Goal: Task Accomplishment & Management: Manage account settings

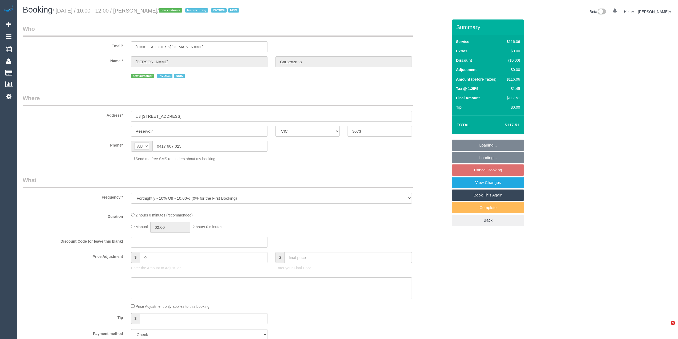
select select "VIC"
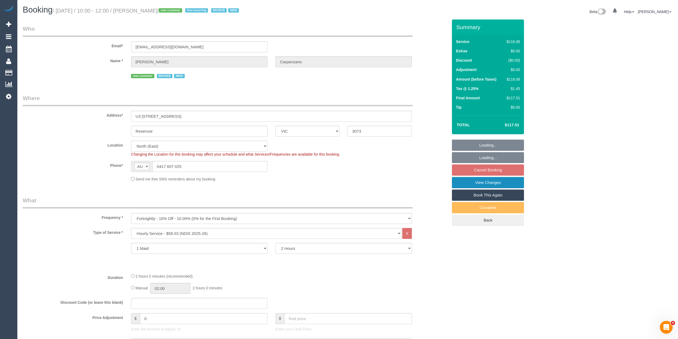
select select "object:1379"
select select "spot3"
select select "number:28"
select select "number:14"
select select "number:19"
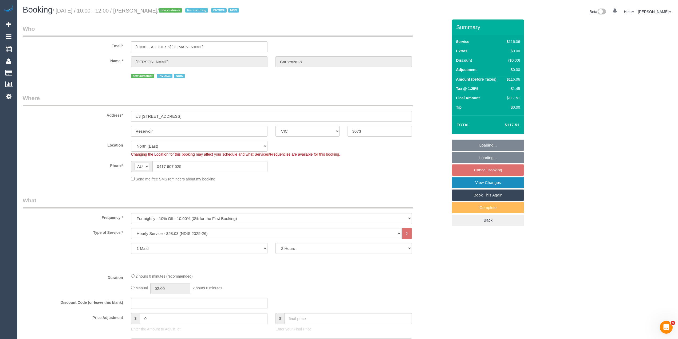
select select "number:36"
select select "number:34"
select select "number:12"
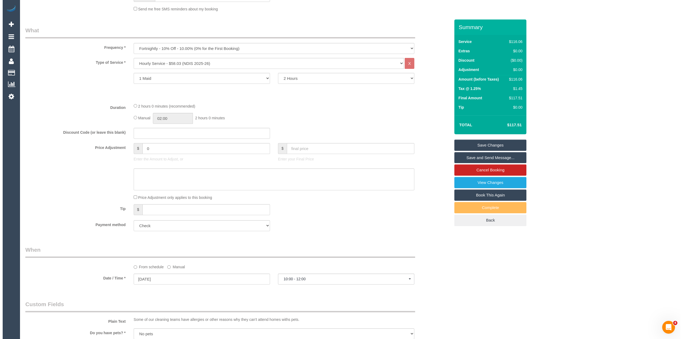
scroll to position [178, 0]
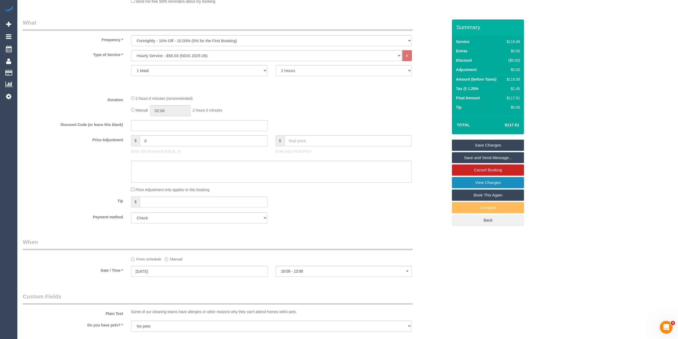
click at [503, 179] on link "View Changes" at bounding box center [488, 182] width 72 height 11
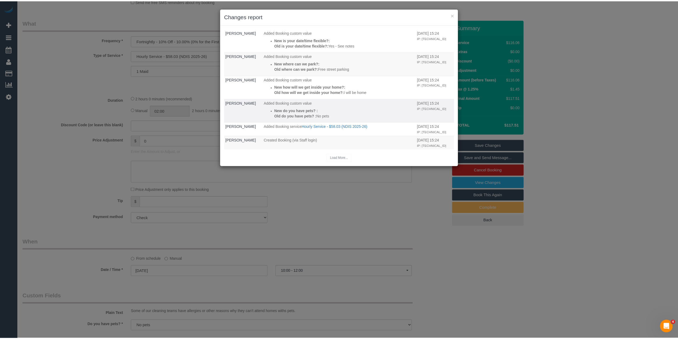
scroll to position [120, 0]
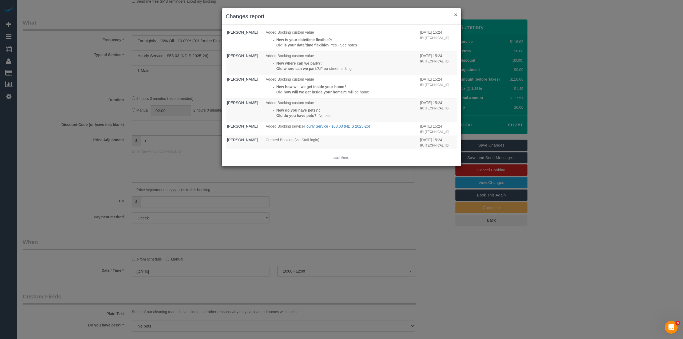
click at [456, 12] on button "×" at bounding box center [455, 15] width 3 height 6
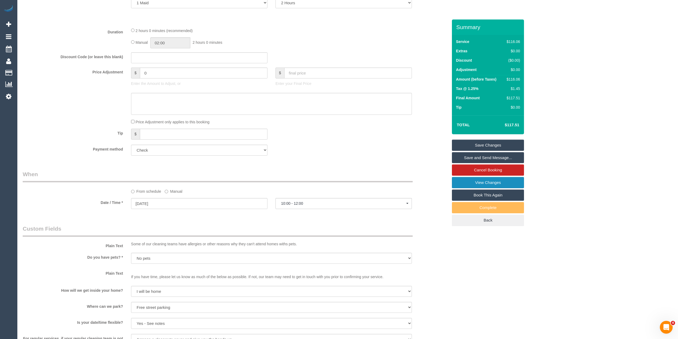
scroll to position [347, 0]
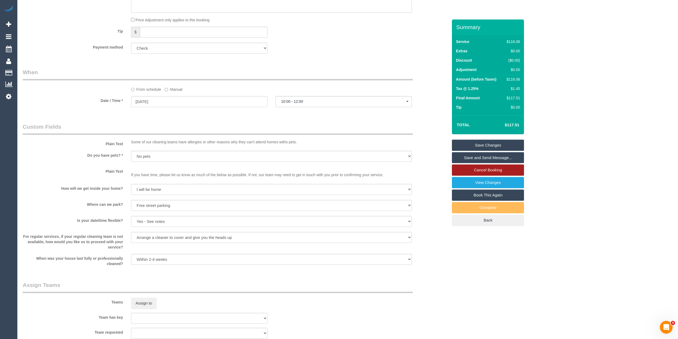
click at [502, 171] on link "Cancel Booking" at bounding box center [488, 169] width 72 height 11
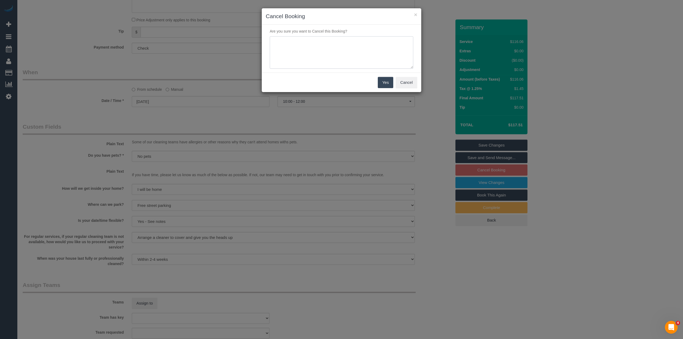
click at [308, 44] on textarea at bounding box center [342, 52] width 144 height 33
type textarea "Customer needs to cancel due to personal changes, will re book when ready. Via …"
click at [387, 82] on button "Yes" at bounding box center [385, 82] width 15 height 11
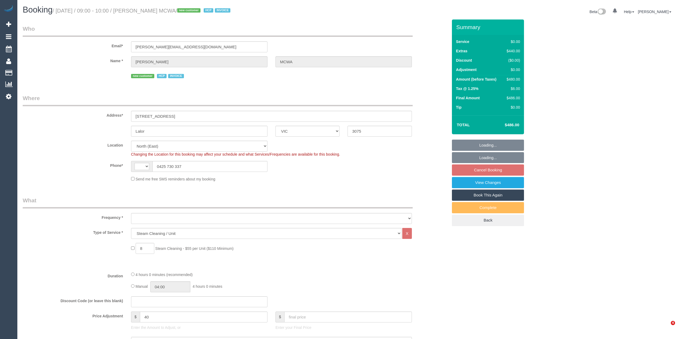
select select "VIC"
select select "string:AU"
select select "object:607"
select select "number:28"
select select "number:14"
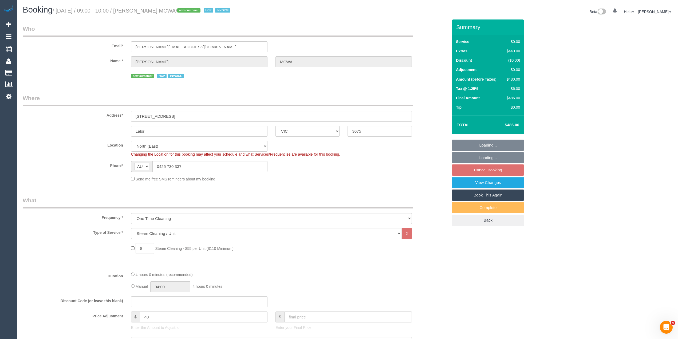
select select "number:18"
select select "number:24"
select select "object:1235"
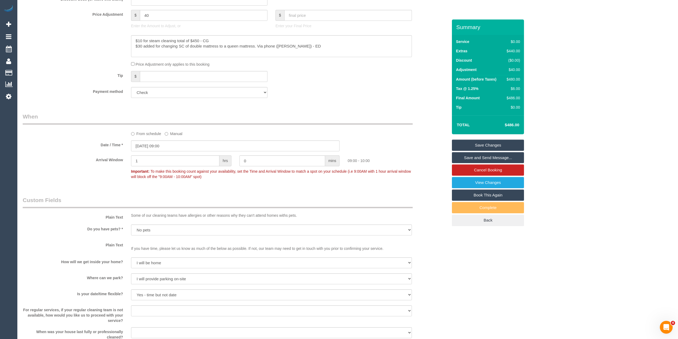
scroll to position [706, 0]
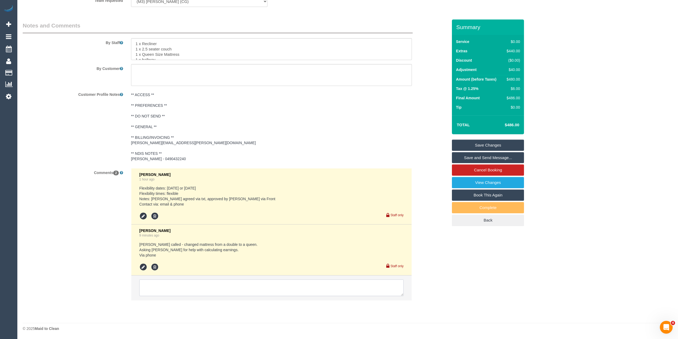
click at [228, 292] on textarea at bounding box center [271, 287] width 264 height 17
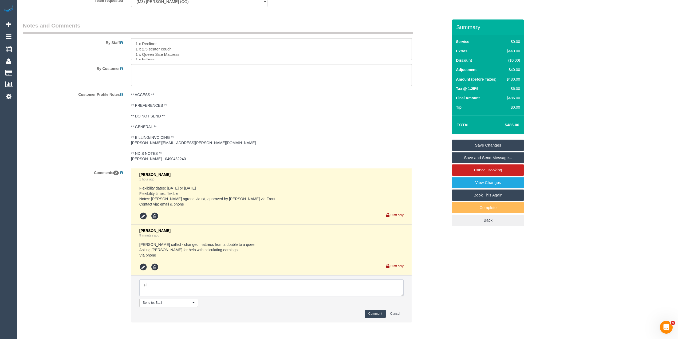
type textarea "P"
click at [394, 314] on button "Cancel" at bounding box center [395, 313] width 17 height 8
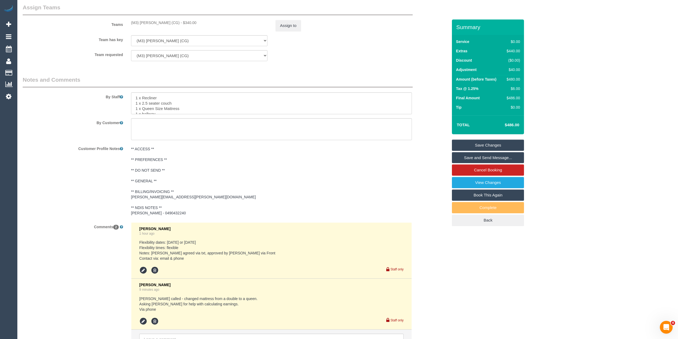
scroll to position [588, 0]
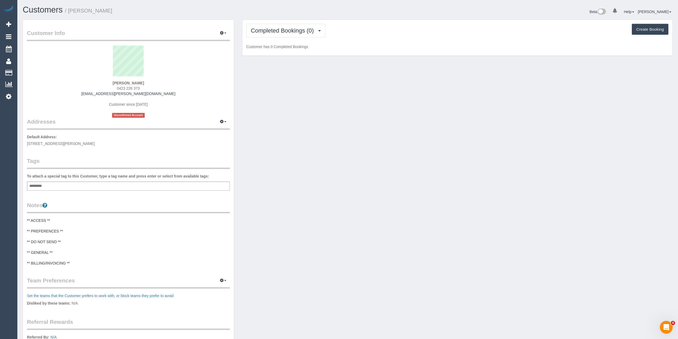
click at [118, 86] on span "0423 226 373" at bounding box center [128, 88] width 23 height 4
click at [138, 88] on span "0423 226 373" at bounding box center [128, 88] width 23 height 4
copy span "0423 226 373"
click at [284, 23] on div "Completed Bookings (0) Completed Bookings (0) Upcoming Bookings (2) Cancelled B…" at bounding box center [457, 38] width 430 height 36
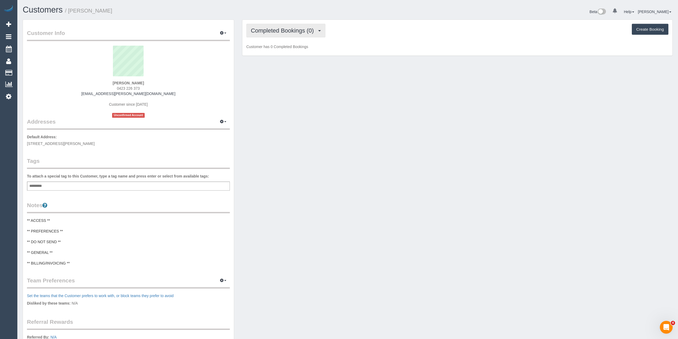
click at [283, 27] on span "Completed Bookings (0)" at bounding box center [284, 30] width 66 height 7
click at [285, 49] on link "Upcoming Bookings (2)" at bounding box center [274, 49] width 55 height 7
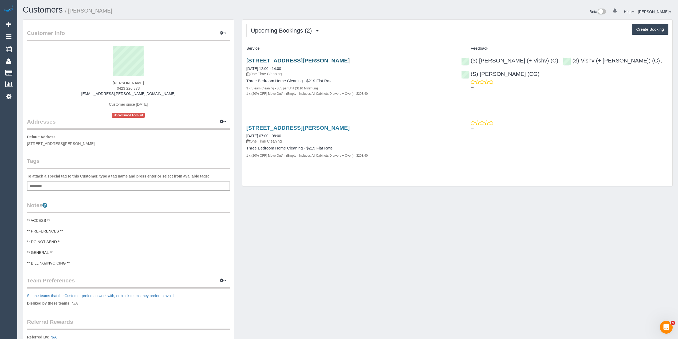
click at [305, 58] on link "6 Egan St, Brighton East, VIC 3187" at bounding box center [297, 60] width 103 height 6
click at [268, 30] on span "Upcoming Bookings (2)" at bounding box center [283, 30] width 64 height 7
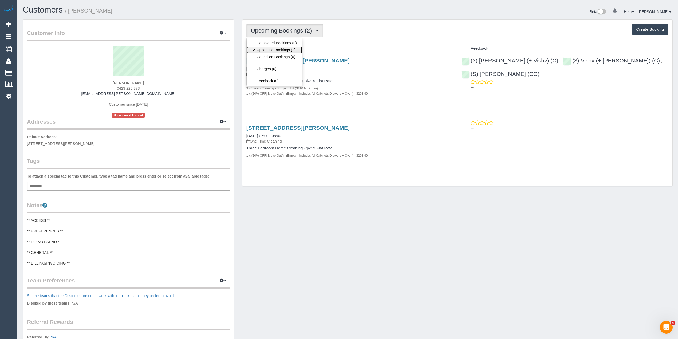
click at [268, 51] on link "Upcoming Bookings (2)" at bounding box center [274, 49] width 55 height 7
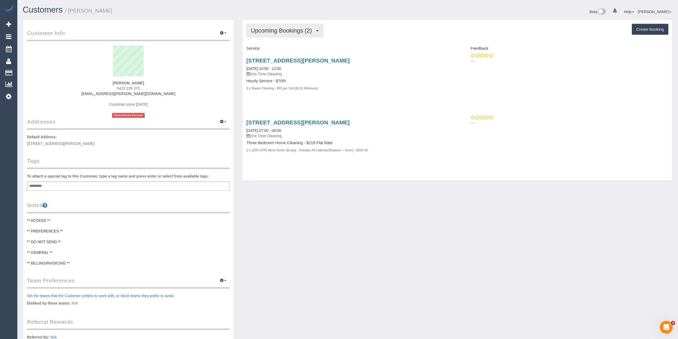
click at [271, 29] on span "Upcoming Bookings (2)" at bounding box center [283, 30] width 64 height 7
click at [271, 28] on span "Upcoming Bookings (2)" at bounding box center [283, 30] width 64 height 7
click at [275, 51] on link "Upcoming Bookings (2)" at bounding box center [274, 49] width 55 height 7
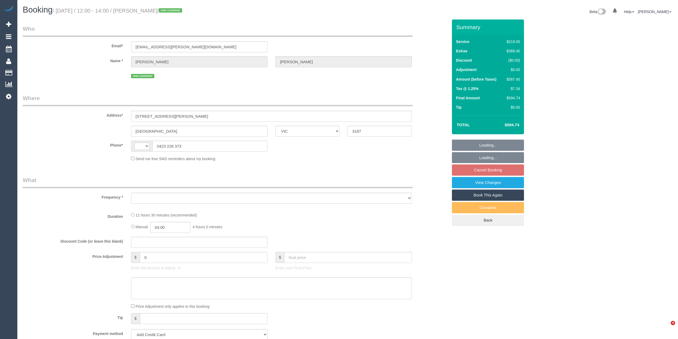
select select "VIC"
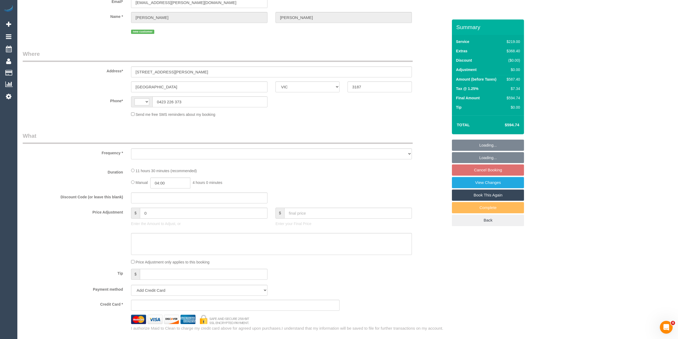
select select "string:AU"
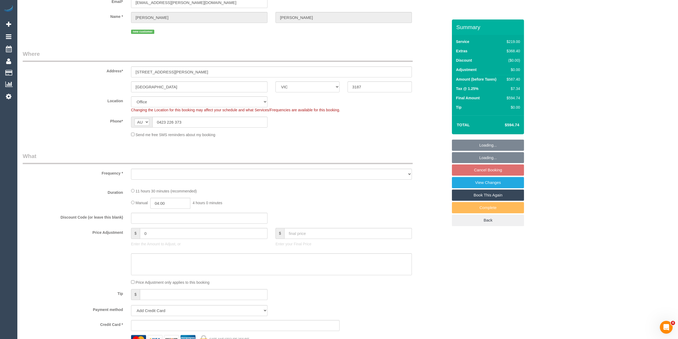
scroll to position [316, 0]
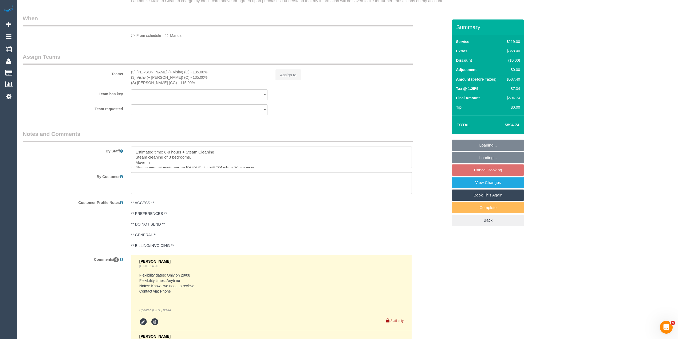
select select "number:28"
select select "number:14"
select select "number:19"
select select "number:24"
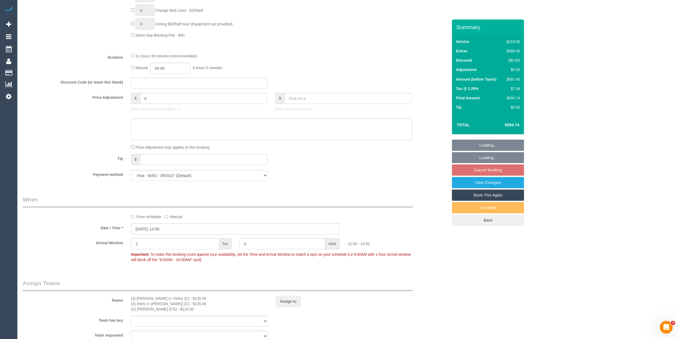
select select "object:1897"
select select "string:stripe-pm_1RqRQ82GScqysDRVwoOBDfRc"
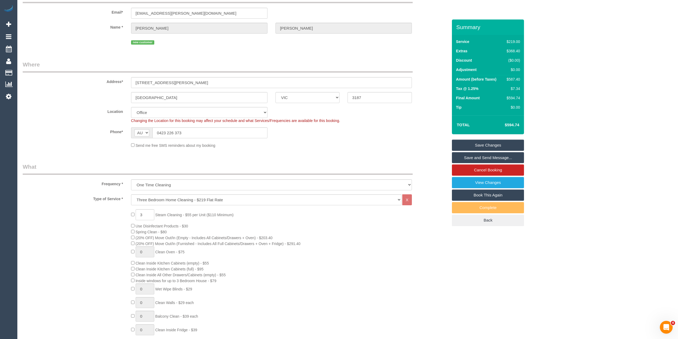
scroll to position [0, 0]
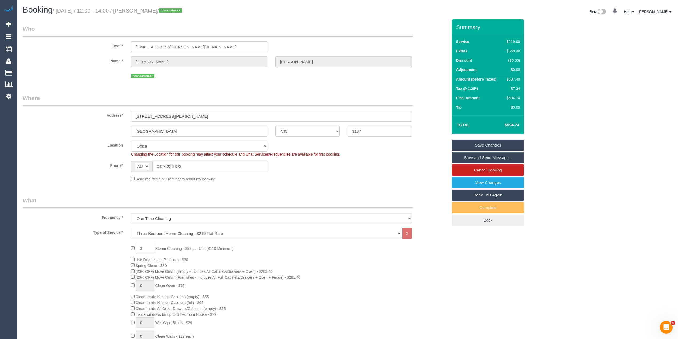
drag, startPoint x: 198, startPoint y: 49, endPoint x: 86, endPoint y: 43, distance: 112.2
click at [86, 43] on div "Email* julian.h.wakeford@gmail.com" at bounding box center [235, 38] width 433 height 27
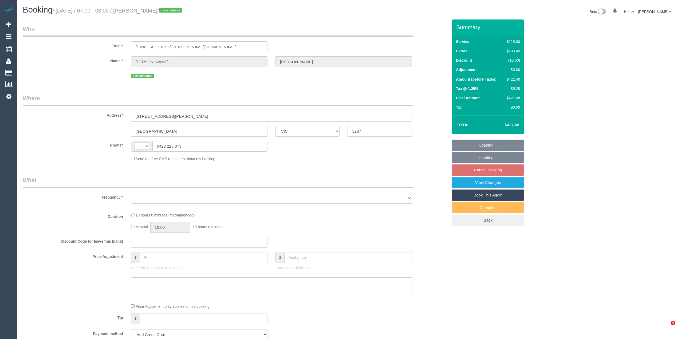
select select "VIC"
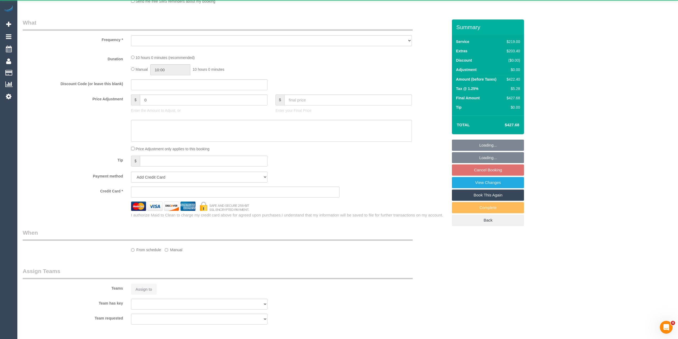
select select "string:stripe-pm_1RqRQ82GScqysDRVwoOBDfRc"
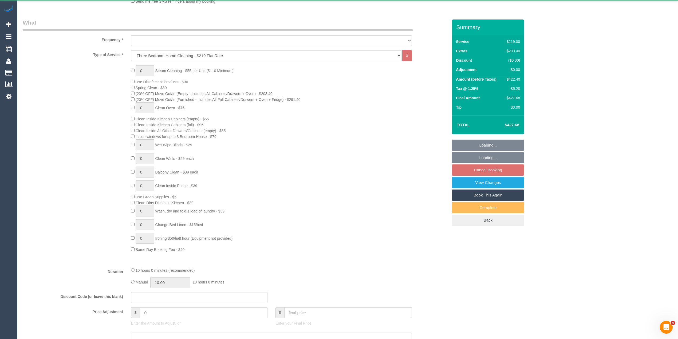
select select "string:AU"
select select "object:1200"
select select "number:28"
select select "number:14"
select select "number:19"
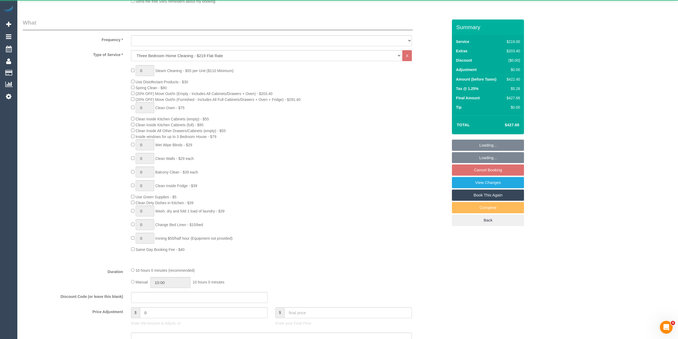
select select "number:24"
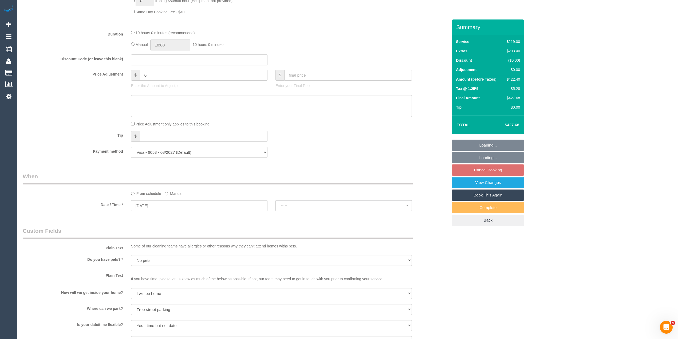
select select "spot1"
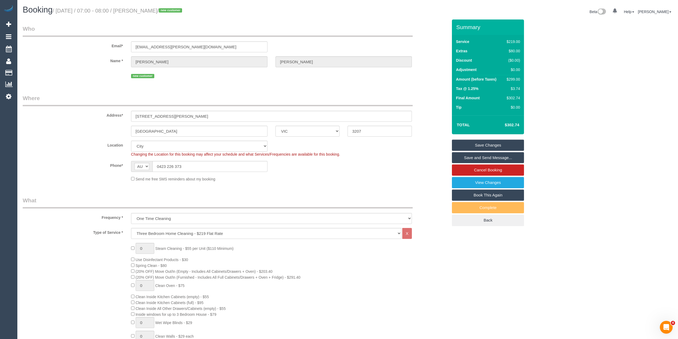
select select "spot25"
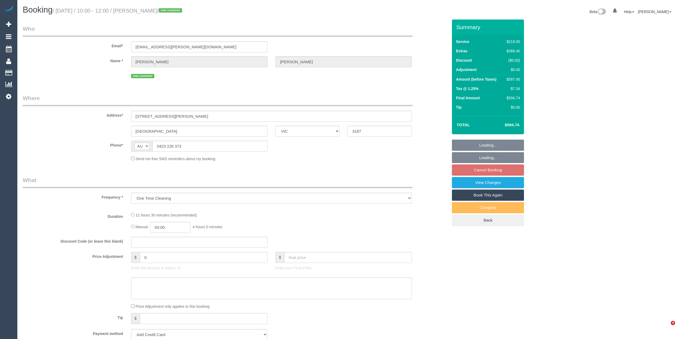
select select "VIC"
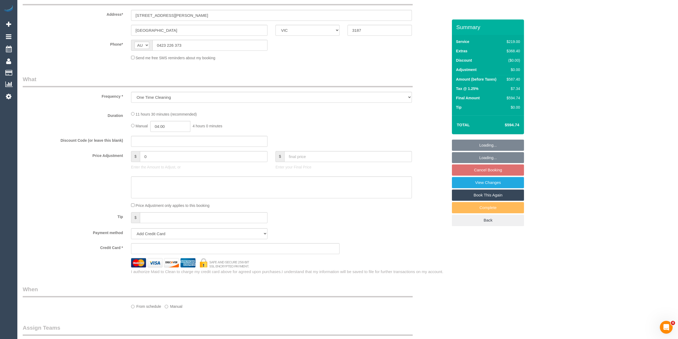
select select "string:stripe-pm_1RqRQ82GScqysDRVwoOBDfRc"
select select "number:28"
select select "number:14"
select select "number:19"
select select "number:24"
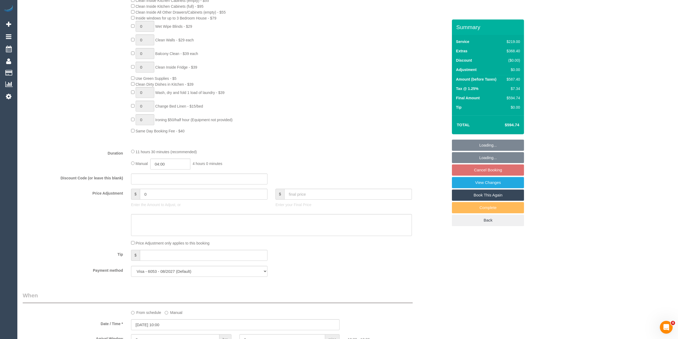
select select "object:2155"
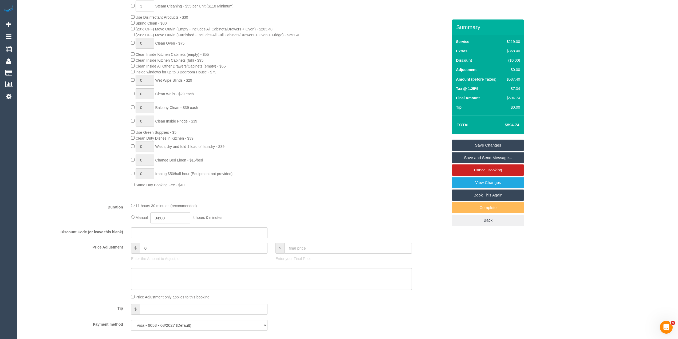
scroll to position [139, 0]
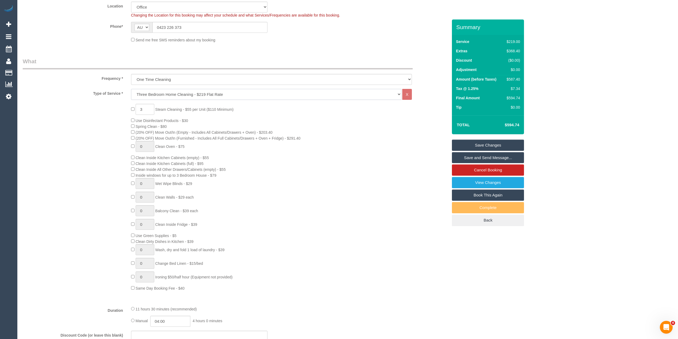
click at [156, 94] on select "Hourly Service - $70/h Hourly Service - $65/h Hourly Service - $60/h Hourly Ser…" at bounding box center [266, 94] width 270 height 11
select select "209"
click at [131, 89] on select "Hourly Service - $70/h Hourly Service - $65/h Hourly Service - $60/h Hourly Ser…" at bounding box center [266, 94] width 270 height 11
select select "1"
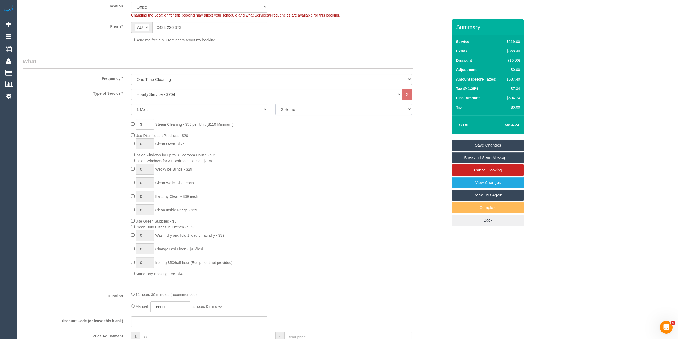
click at [316, 110] on select "2 Hours 2.5 Hours 3 Hours 3.5 Hours 4 Hours 4.5 Hours 5 Hours 5.5 Hours 6 Hours…" at bounding box center [343, 109] width 136 height 11
select select "240"
click at [275, 104] on select "2 Hours 2.5 Hours 3 Hours 3.5 Hours 4 Hours 4.5 Hours 5 Hours 5.5 Hours 6 Hours…" at bounding box center [343, 109] width 136 height 11
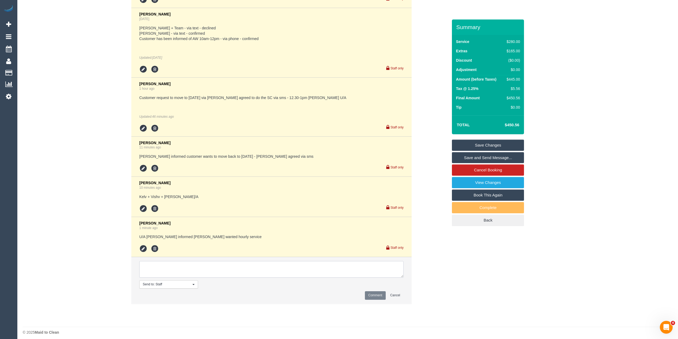
click at [255, 277] on textarea at bounding box center [271, 269] width 264 height 17
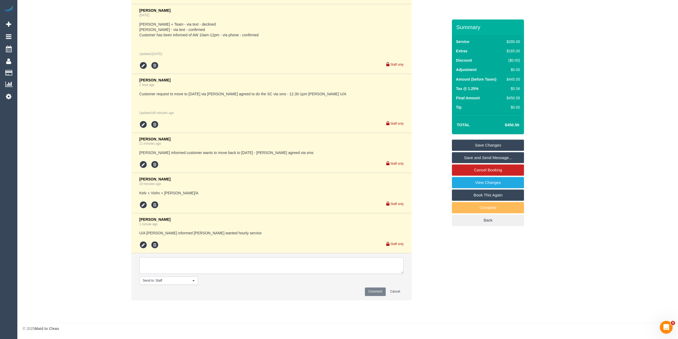
scroll to position [1095, 0]
type textarea "booking udpated - cust requested to change to 4 hours + SC Via phone"
click at [377, 293] on button "Comment" at bounding box center [375, 291] width 21 height 8
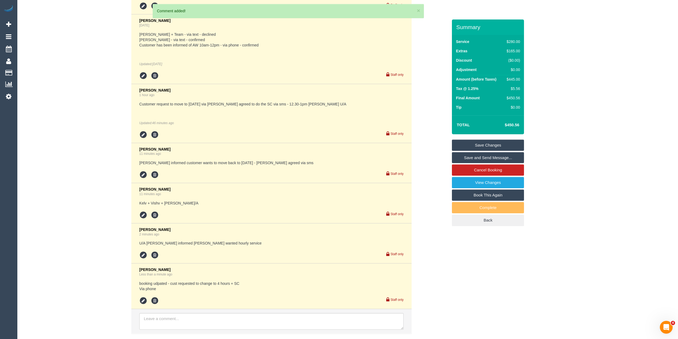
scroll to position [1118, 0]
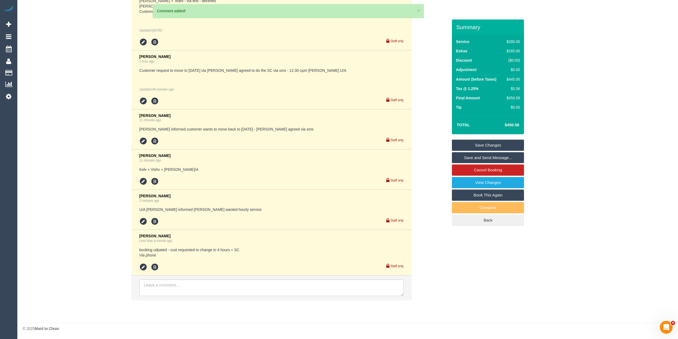
click at [496, 140] on link "Save Changes" at bounding box center [488, 145] width 72 height 11
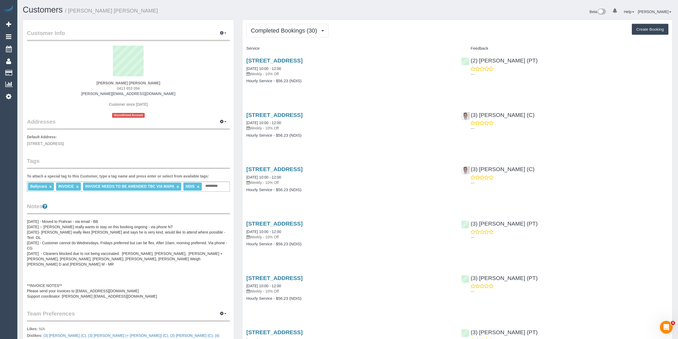
click at [60, 140] on p "Default Address: G1/15 Bangs St, Prahran, VIC 3181" at bounding box center [128, 140] width 203 height 12
click at [60, 142] on span "G1/15 Bangs St, Prahran, VIC 3181" at bounding box center [45, 143] width 37 height 4
copy span "Prahran"
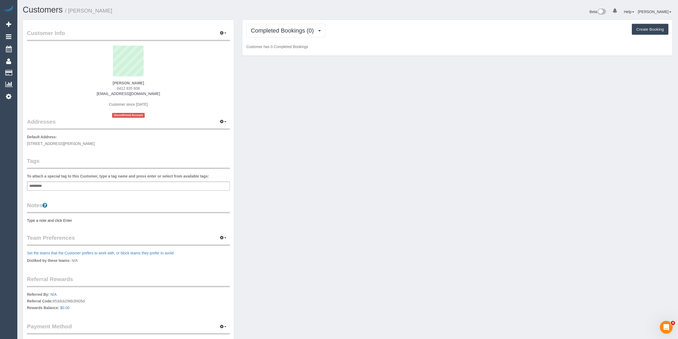
click at [101, 184] on div "Add a tag" at bounding box center [128, 185] width 203 height 9
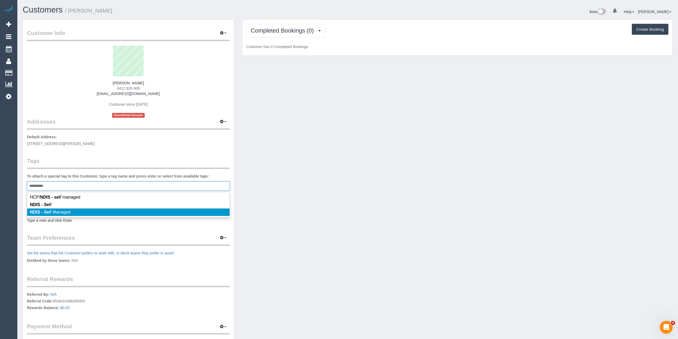
type input "**********"
click at [60, 210] on span "NDIS - Sel f Managed" at bounding box center [50, 212] width 41 height 5
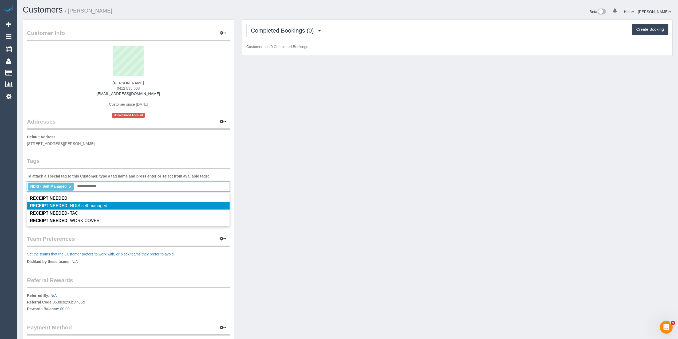
type input "**********"
click at [87, 203] on span "RECEIPT NEEDED - NDIS self-managed" at bounding box center [68, 205] width 77 height 5
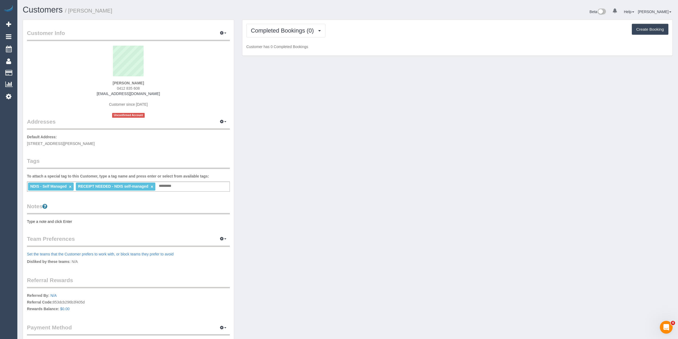
click at [51, 220] on pre "Type a note and click Enter" at bounding box center [128, 221] width 203 height 5
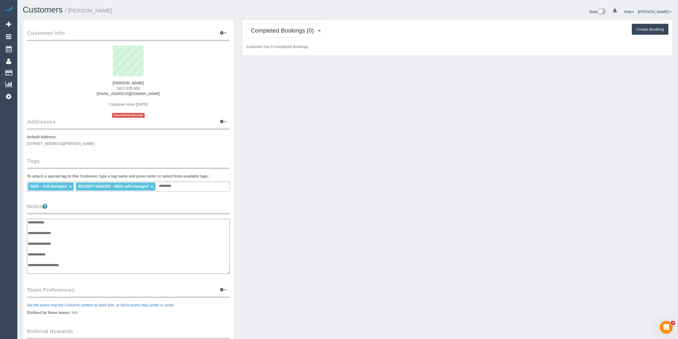
scroll to position [4, 0]
click at [76, 227] on textarea "**********" at bounding box center [128, 246] width 202 height 55
drag, startPoint x: 46, startPoint y: 234, endPoint x: 204, endPoint y: 235, distance: 157.7
click at [204, 235] on textarea "**********" at bounding box center [128, 246] width 202 height 55
type textarea "**********"
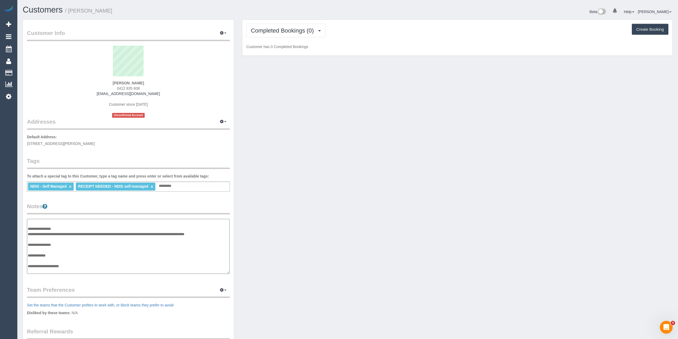
click at [190, 135] on p "Default Address: 64 Malpas Street, Preston, VIC 3072" at bounding box center [128, 140] width 203 height 12
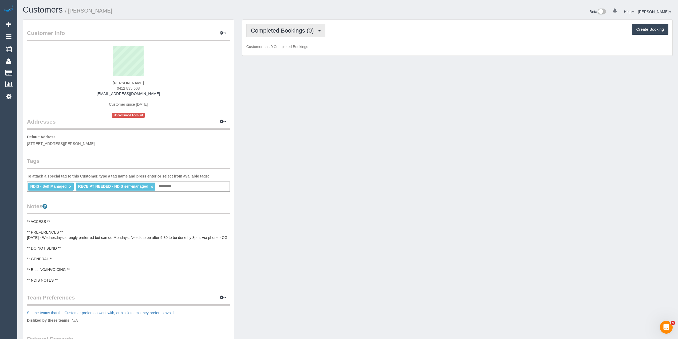
click at [267, 26] on button "Completed Bookings (0)" at bounding box center [285, 31] width 79 height 14
click at [282, 50] on link "Upcoming Bookings (11)" at bounding box center [275, 49] width 56 height 7
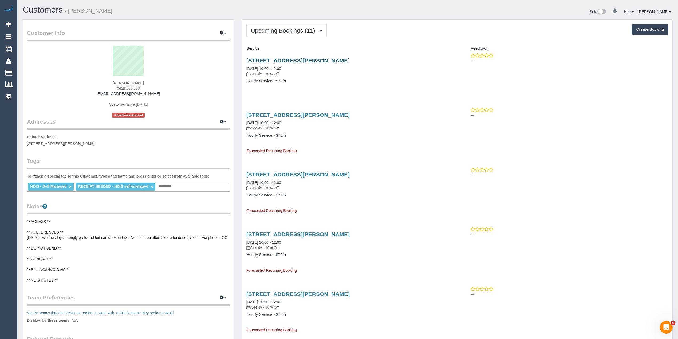
click at [286, 61] on link "64 Malpas Street, Preston, VIC 3072" at bounding box center [297, 60] width 103 height 6
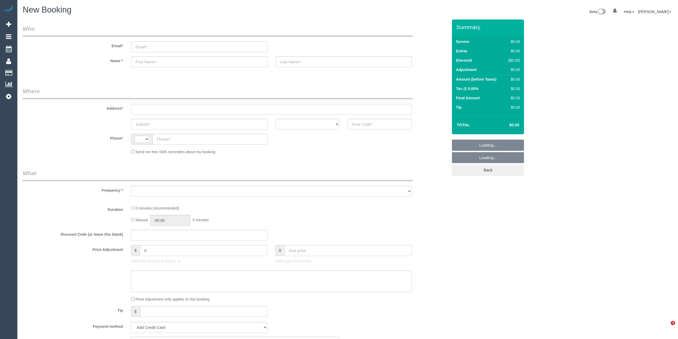
select select "string:AU"
select select "object:813"
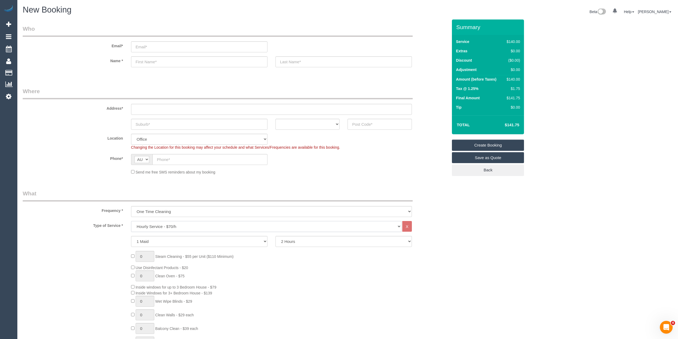
drag, startPoint x: 155, startPoint y: 226, endPoint x: 157, endPoint y: 222, distance: 4.1
click at [155, 226] on select "Hourly Service - $70/h Hourly Service - $65/h Hourly Service - $60/h Hourly Ser…" at bounding box center [266, 226] width 270 height 11
click at [131, 221] on select "Hourly Service - $70/h Hourly Service - $65/h Hourly Service - $60/h Hourly Ser…" at bounding box center [266, 226] width 270 height 11
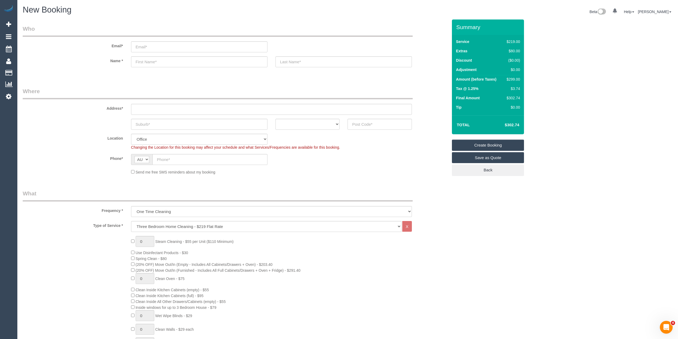
click at [514, 80] on div "$299.00" at bounding box center [511, 79] width 15 height 5
copy div "299.00"
click at [140, 228] on select "Hourly Service - $70/h Hourly Service - $65/h Hourly Service - $60/h Hourly Ser…" at bounding box center [266, 226] width 270 height 11
select select "213"
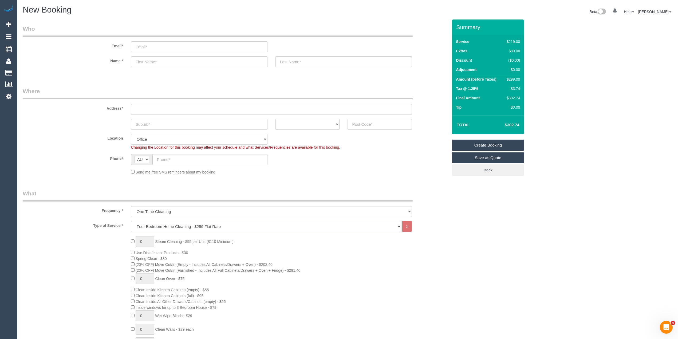
click at [131, 221] on select "Hourly Service - $70/h Hourly Service - $65/h Hourly Service - $60/h Hourly Ser…" at bounding box center [266, 226] width 270 height 11
drag, startPoint x: 153, startPoint y: 241, endPoint x: 121, endPoint y: 237, distance: 31.9
click at [123, 239] on div "1 Steam Cleaning - $55 per Unit ($110 Minimum) Use Disinfectant Products - $30 …" at bounding box center [235, 329] width 433 height 187
type input "6"
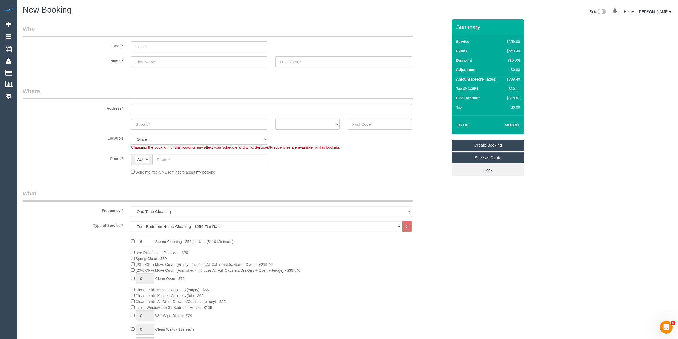
click at [517, 124] on h4 "$818.51" at bounding box center [503, 125] width 30 height 5
copy h4 "818.51"
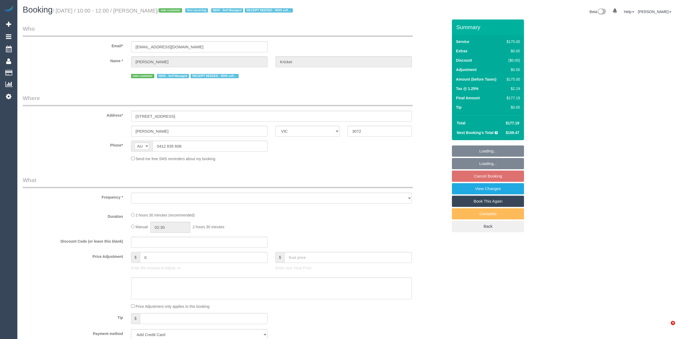
select select "VIC"
select select "object:546"
select select "string:stripe-pm_1S0bXI2GScqysDRV5d8akQbC"
select select "150"
select select "number:30"
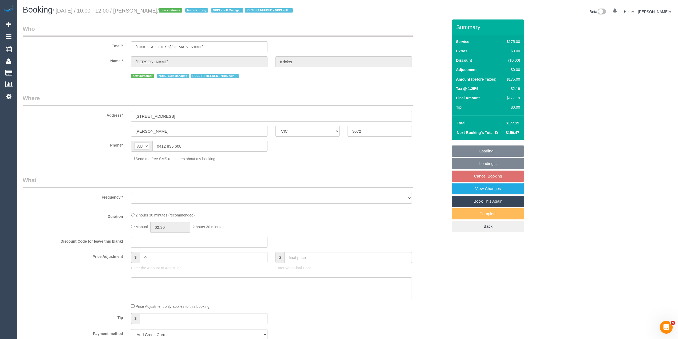
select select "number:14"
select select "number:19"
select select "number:36"
select select "number:34"
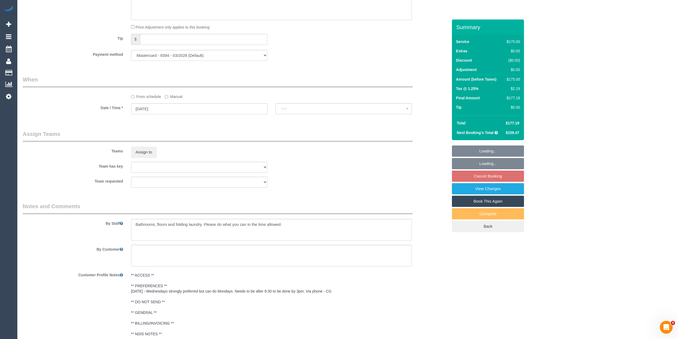
select select "object:1487"
select select "spot3"
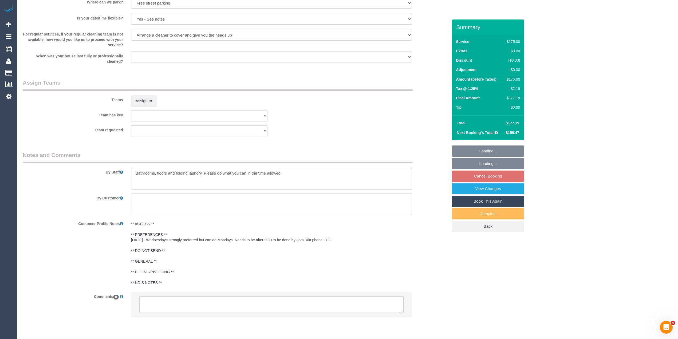
scroll to position [724, 0]
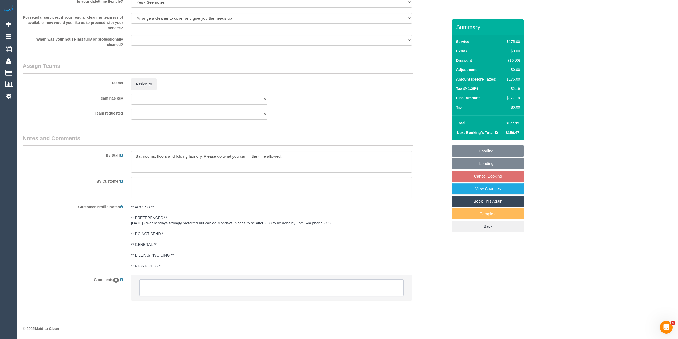
click at [193, 293] on textarea at bounding box center [271, 287] width 264 height 17
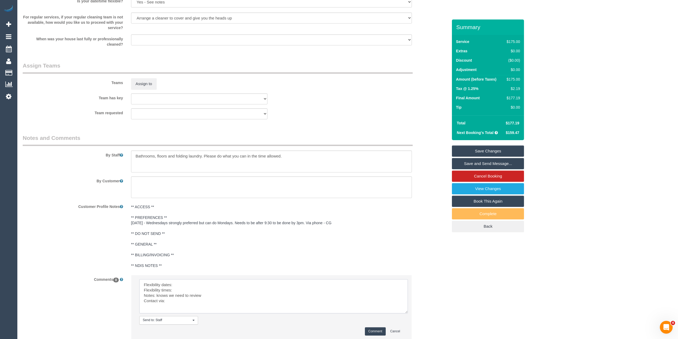
drag, startPoint x: 400, startPoint y: 292, endPoint x: 401, endPoint y: 313, distance: 20.3
click at [406, 312] on textarea at bounding box center [273, 296] width 268 height 34
click at [184, 285] on textarea at bounding box center [273, 297] width 269 height 37
paste textarea "Wednesdays strongly preferred but can do Mondays. Needs to be after 9:30 to be …"
click at [184, 289] on textarea at bounding box center [273, 297] width 269 height 37
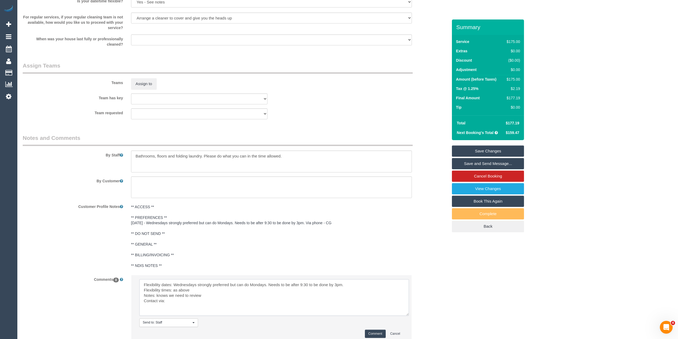
click at [181, 301] on textarea at bounding box center [273, 297] width 269 height 37
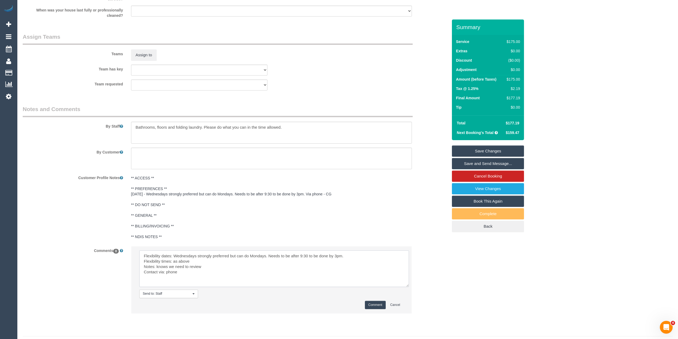
scroll to position [766, 0]
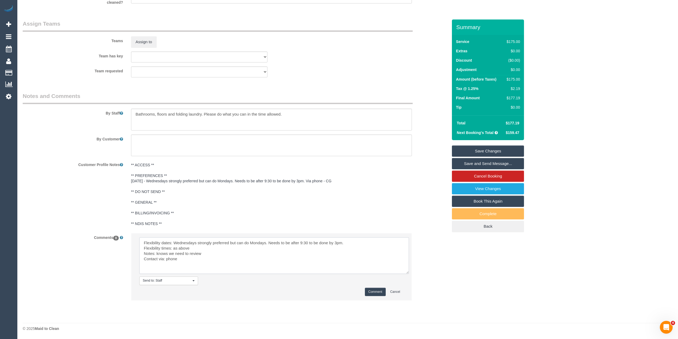
type textarea "Flexibility dates: Wednesdays strongly preferred but can do Mondays. Needs to b…"
click at [374, 288] on button "Comment" at bounding box center [375, 292] width 21 height 8
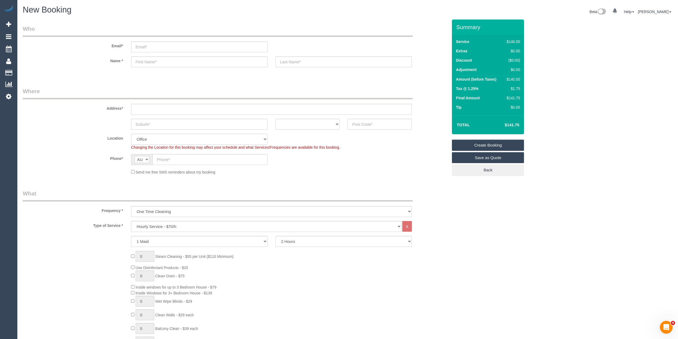
drag, startPoint x: 83, startPoint y: 140, endPoint x: 83, endPoint y: 151, distance: 10.9
click at [83, 149] on div "Location [GEOGRAPHIC_DATA] (North) East (South) [GEOGRAPHIC_DATA] (East) [GEOGR…" at bounding box center [235, 142] width 433 height 16
click at [169, 224] on select "Hourly Service - $70/h Hourly Service - $65/h Hourly Service - $60/h Hourly Ser…" at bounding box center [266, 226] width 270 height 11
select select "213"
click at [131, 221] on select "Hourly Service - $70/h Hourly Service - $65/h Hourly Service - $60/h Hourly Ser…" at bounding box center [266, 226] width 270 height 11
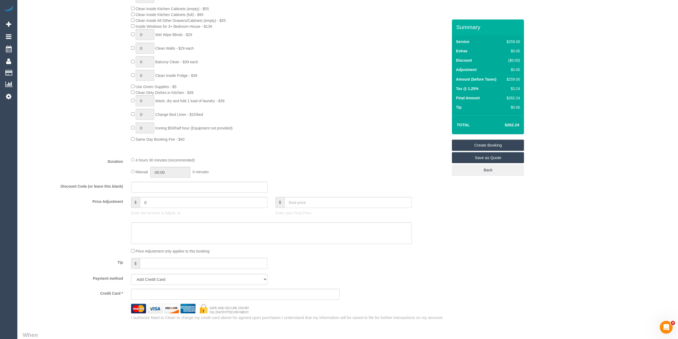
scroll to position [296, 0]
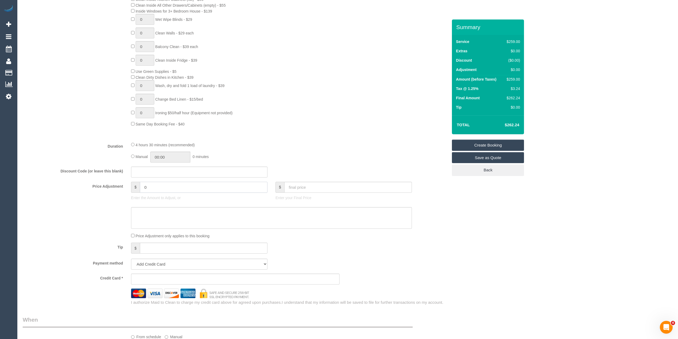
drag, startPoint x: 150, startPoint y: 183, endPoint x: 121, endPoint y: 185, distance: 29.4
click at [121, 185] on div "Price Adjustment $ 0 Enter the Amount to Adjust, or $ Enter your Final Price" at bounding box center [235, 192] width 433 height 21
type input "-"
click at [56, 72] on div "0 Steam Cleaning - $55 per Unit ($110 Minimum) Use Disinfectant Products - $30 …" at bounding box center [235, 33] width 433 height 187
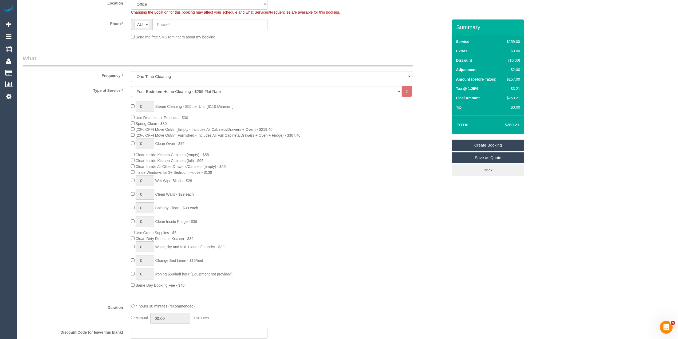
scroll to position [118, 0]
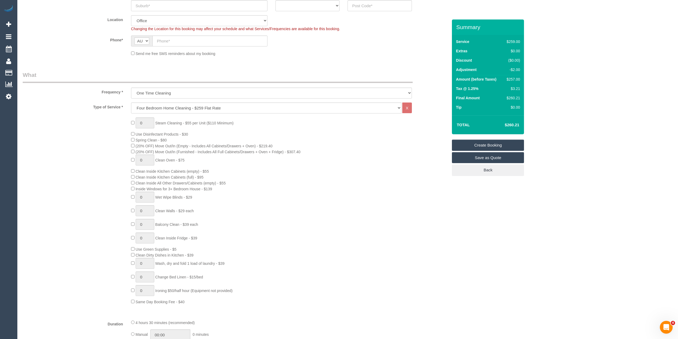
type input "0"
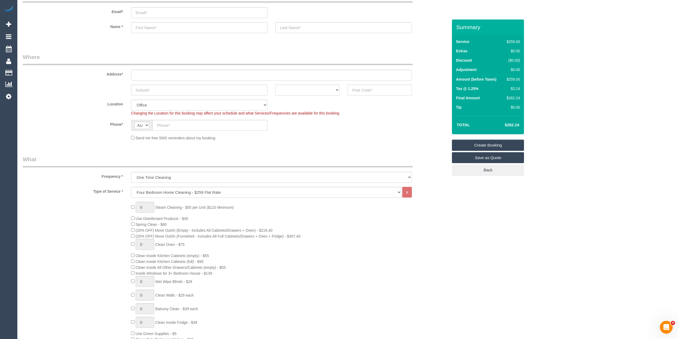
scroll to position [0, 0]
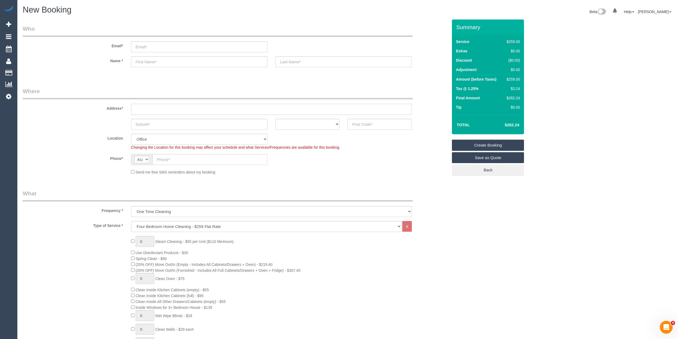
click at [173, 108] on input "text" at bounding box center [271, 109] width 281 height 11
type input "-"
click at [158, 125] on input "text" at bounding box center [199, 124] width 136 height 11
type input "Mickleham"
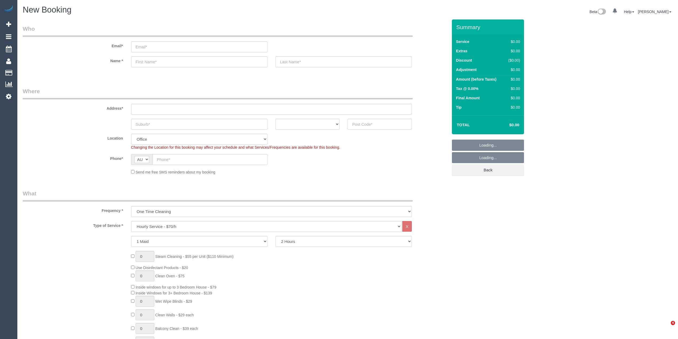
select select "object:2054"
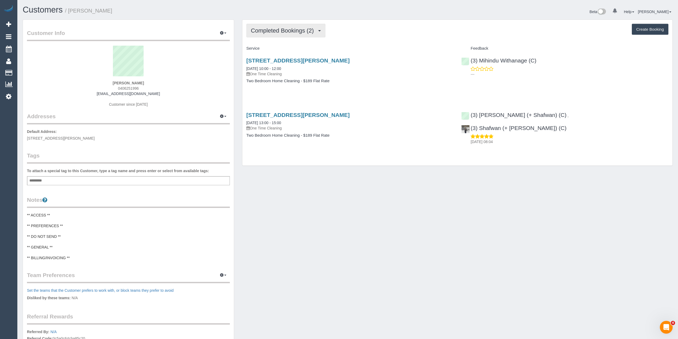
click at [287, 28] on span "Completed Bookings (2)" at bounding box center [284, 30] width 66 height 7
drag, startPoint x: 159, startPoint y: 94, endPoint x: 77, endPoint y: 91, distance: 82.2
click at [77, 91] on div "Ramith Nanayakkara 0406251996 nanayakkararamith@gmail.com Customer since 2025" at bounding box center [128, 79] width 203 height 67
copy link "nanayakkararamith@gmail.com"
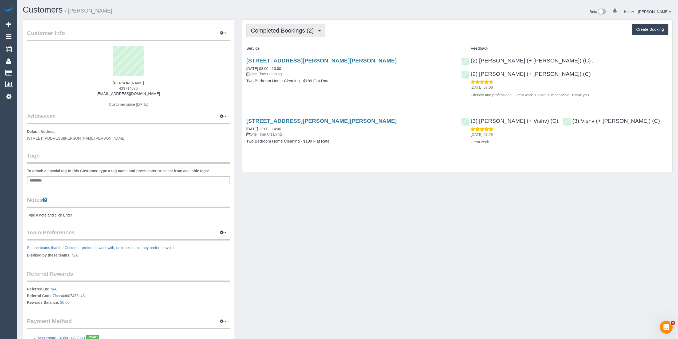
click at [272, 25] on button "Completed Bookings (2)" at bounding box center [285, 31] width 79 height 14
drag, startPoint x: 154, startPoint y: 95, endPoint x: 101, endPoint y: 95, distance: 52.8
click at [101, 95] on div "Luna Gratton 433714070 grattonld@gmail.com Customer since 2025" at bounding box center [128, 79] width 203 height 67
copy link "grattonld@gmail.com"
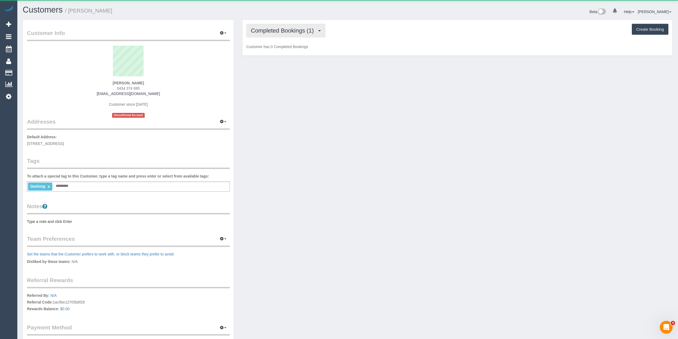
click at [286, 28] on span "Completed Bookings (1)" at bounding box center [284, 30] width 66 height 7
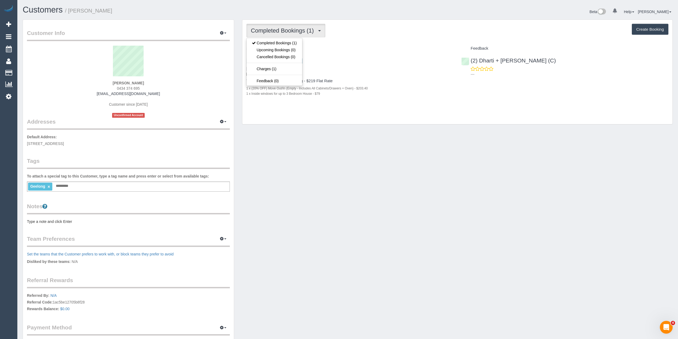
click at [286, 28] on span "Completed Bookings (1)" at bounding box center [284, 30] width 66 height 7
click at [362, 30] on div "Completed Bookings (1) Completed Bookings (1) Upcoming Bookings (0) Cancelled B…" at bounding box center [457, 31] width 422 height 14
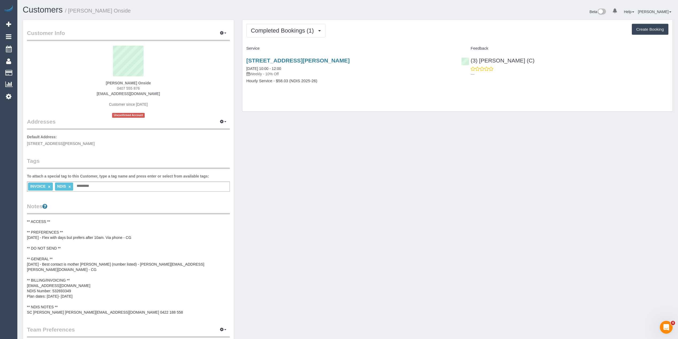
click at [112, 82] on strong "Abigail Walker Onside" at bounding box center [128, 83] width 45 height 4
click at [122, 81] on strong "Abigail Walker Onside" at bounding box center [128, 83] width 45 height 4
copy strong "Abigail Walker"
click at [61, 283] on pre "** ACCESS ** ** PREFERENCES ** 13/08/25 - Flex with days but prefers after 10am…" at bounding box center [128, 267] width 203 height 96
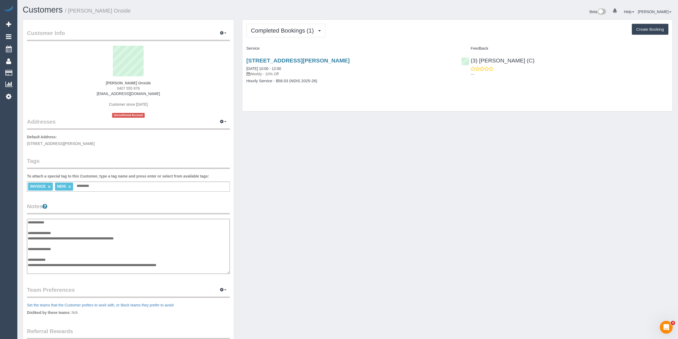
scroll to position [37, 0]
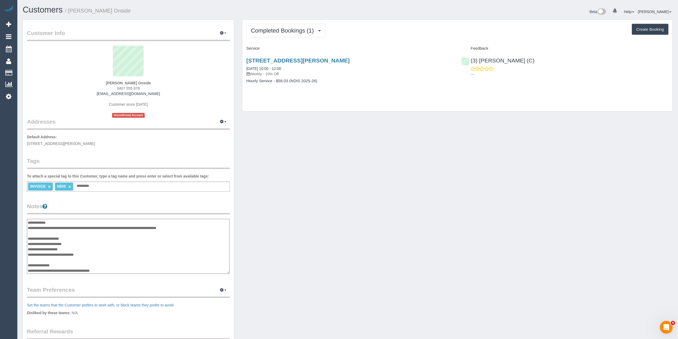
click at [65, 248] on textarea "**********" at bounding box center [128, 246] width 202 height 55
click at [29, 142] on span "37 Wilkins Street, Yarraville, VIC 3013" at bounding box center [61, 143] width 68 height 4
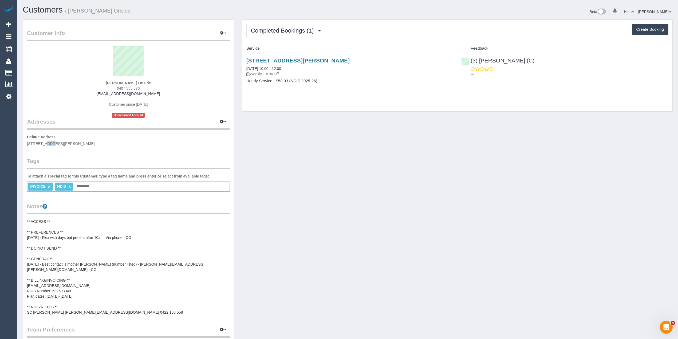
click at [89, 141] on span "37 Wilkins Street, Yarraville, VIC 3013" at bounding box center [61, 143] width 68 height 4
copy span "37 Wilkins Street, Yarraville, VIC 3013"
click at [263, 29] on span "Completed Bookings (1)" at bounding box center [284, 30] width 66 height 7
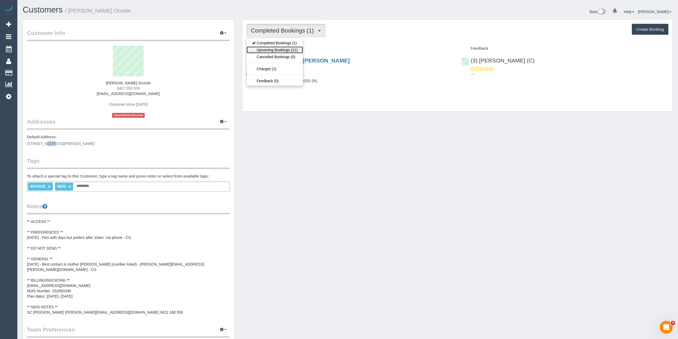
click at [275, 51] on link "Upcoming Bookings (11)" at bounding box center [275, 49] width 56 height 7
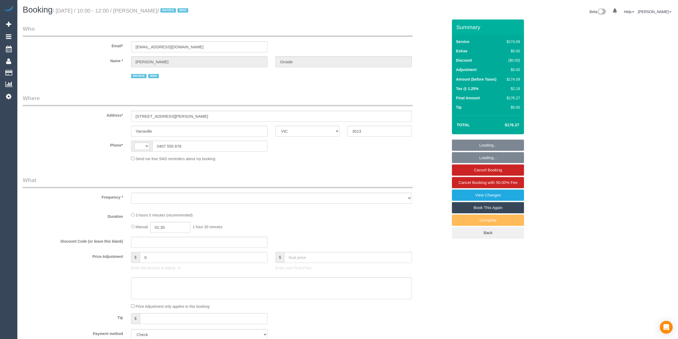
select select "VIC"
select select "object:343"
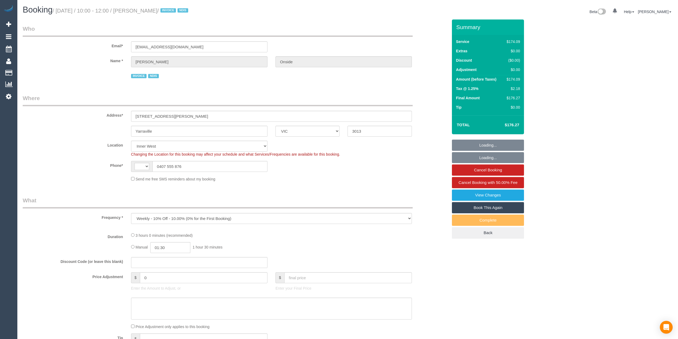
select select "string:AU"
select select "180"
select select "spot1"
select select "number:30"
select select "number:14"
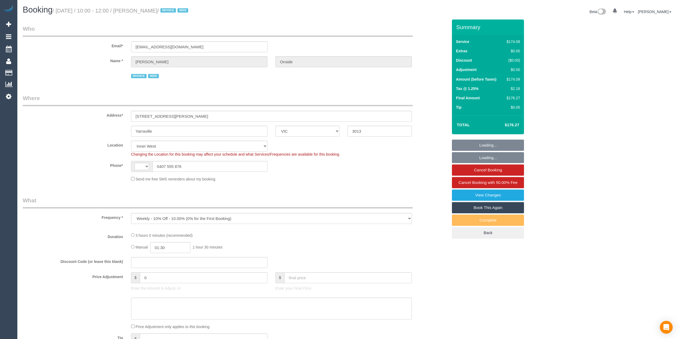
select select "number:19"
select select "number:36"
select select "number:34"
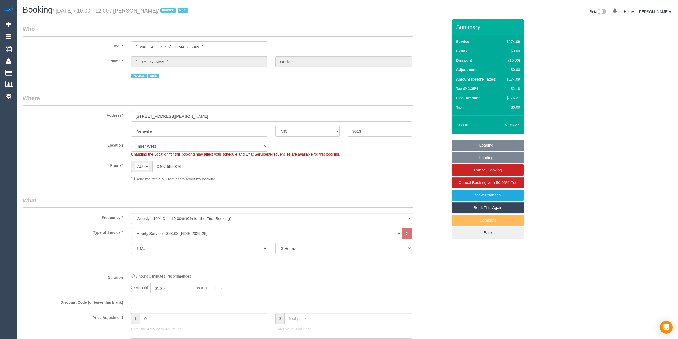
select select "object:1482"
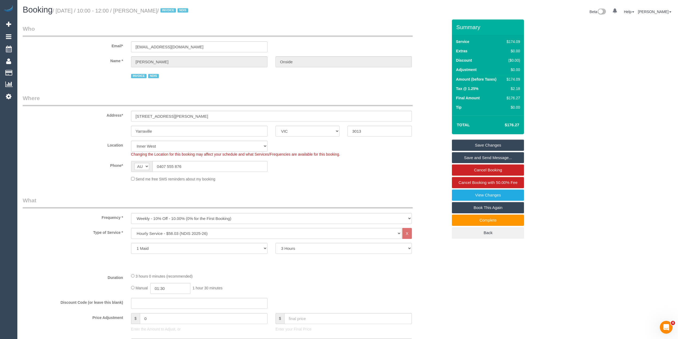
click at [512, 80] on div "$174.09" at bounding box center [511, 79] width 15 height 5
copy div "174.09"
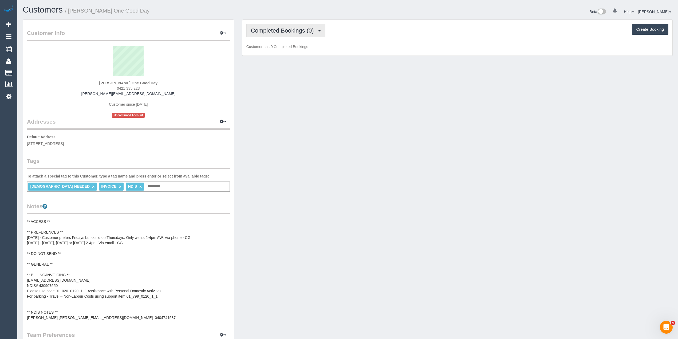
click at [281, 29] on span "Completed Bookings (0)" at bounding box center [284, 30] width 66 height 7
click at [286, 50] on link "Upcoming Bookings (11)" at bounding box center [275, 49] width 56 height 7
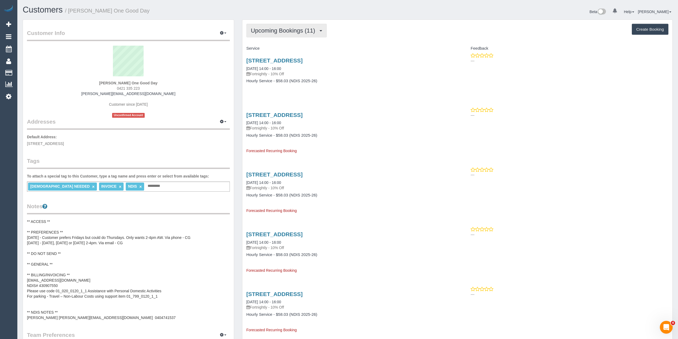
click at [273, 31] on span "Upcoming Bookings (11)" at bounding box center [284, 30] width 67 height 7
click at [272, 31] on span "Upcoming Bookings (11)" at bounding box center [284, 30] width 67 height 7
